Goal: Answer question/provide support

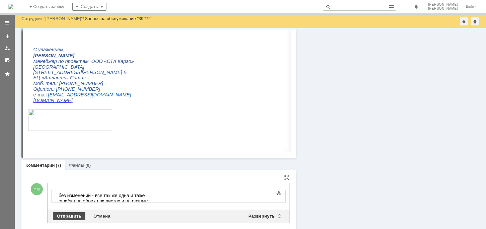
click at [72, 217] on div "Отправить" at bounding box center [69, 216] width 32 height 8
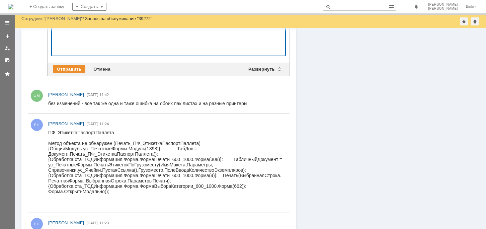
scroll to position [475, 0]
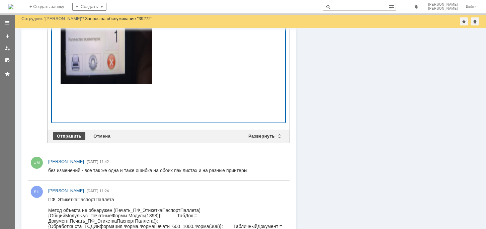
click at [58, 136] on div "Отправить" at bounding box center [69, 136] width 32 height 8
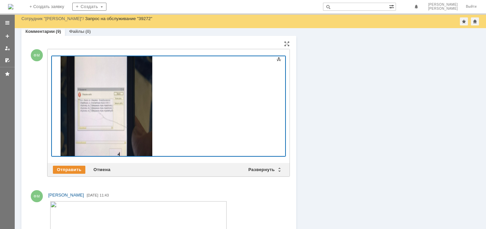
scroll to position [76, 0]
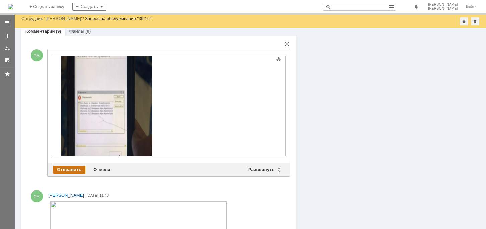
click at [67, 167] on div "Отправить" at bounding box center [69, 170] width 32 height 8
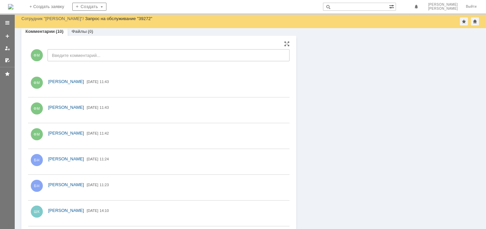
scroll to position [0, 0]
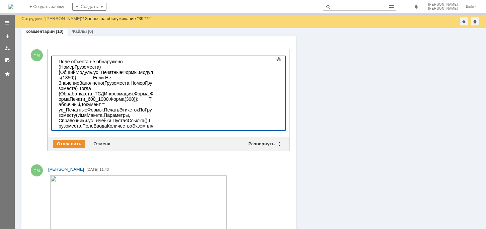
scroll to position [4504, 0]
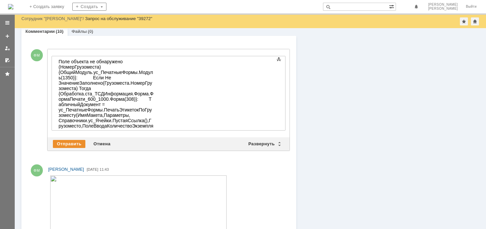
click at [55, 137] on div "Отправить Отмена Развернуть Свернуть" at bounding box center [169, 143] width 242 height 13
click at [62, 145] on div "Отправить" at bounding box center [69, 144] width 32 height 8
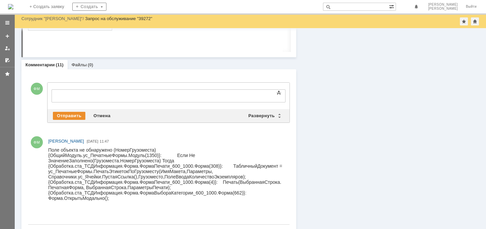
scroll to position [0, 0]
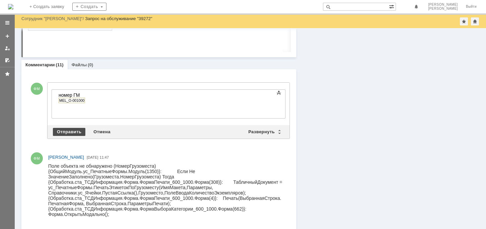
click at [58, 132] on div "Отправить" at bounding box center [69, 132] width 32 height 8
